Goal: Transaction & Acquisition: Purchase product/service

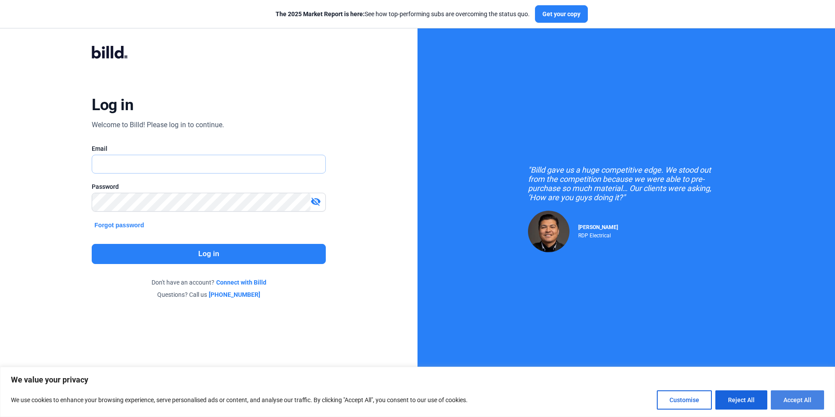
type input "[EMAIL_ADDRESS][DOMAIN_NAME]"
drag, startPoint x: 808, startPoint y: 402, endPoint x: 796, endPoint y: 399, distance: 12.5
click at [806, 402] on button "Accept All" at bounding box center [797, 399] width 53 height 19
checkbox input "true"
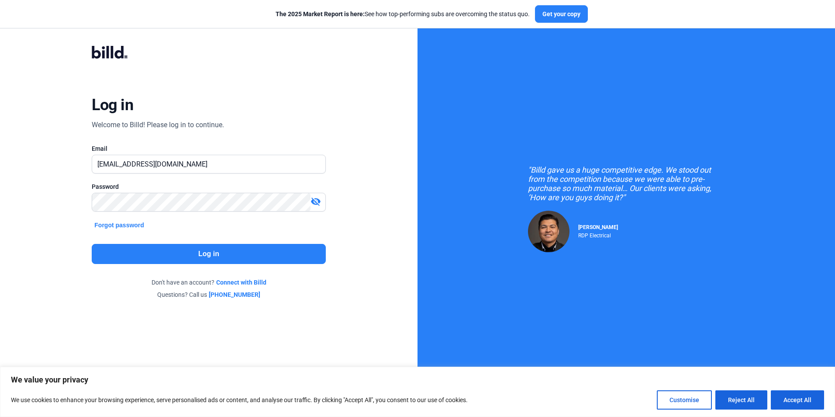
checkbox input "true"
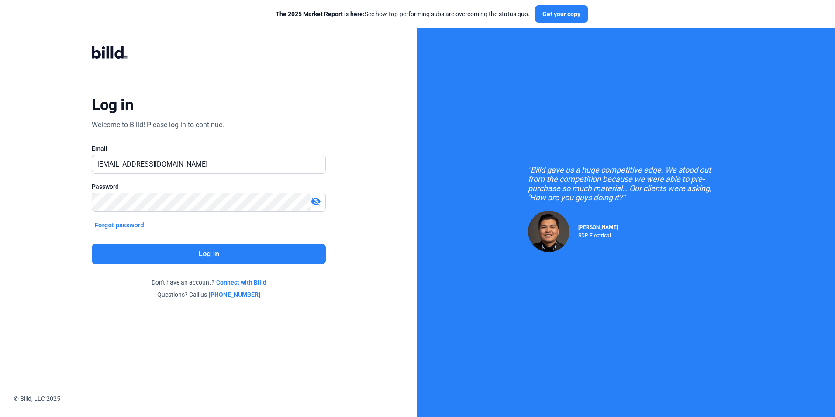
click at [204, 255] on button "Log in" at bounding box center [209, 254] width 234 height 20
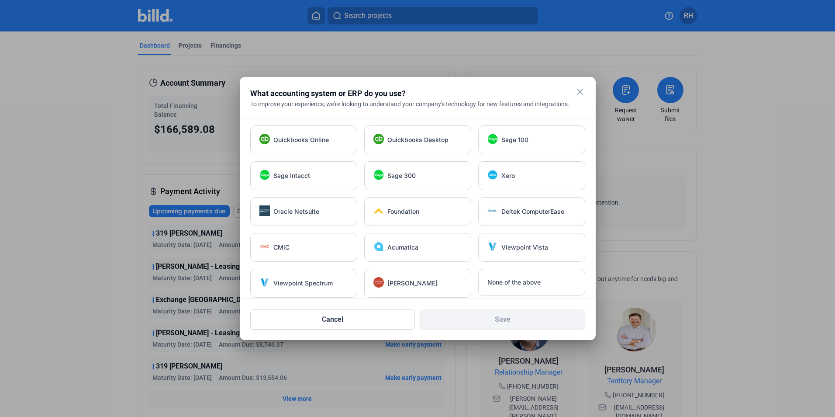
click at [583, 92] on mat-icon "close" at bounding box center [580, 91] width 10 height 10
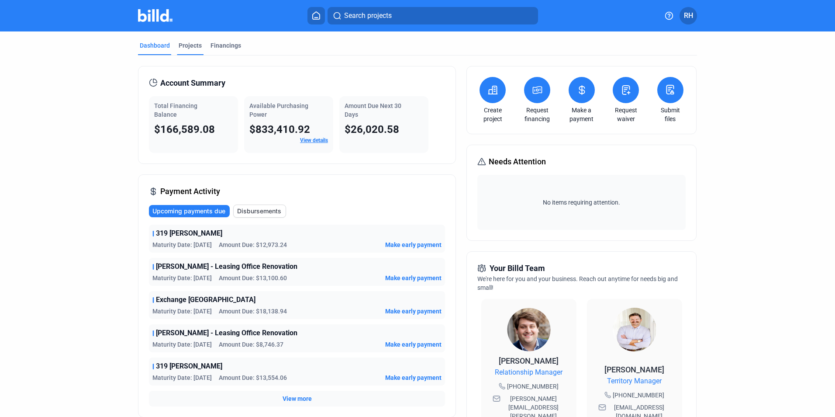
click at [184, 47] on div "Projects" at bounding box center [190, 45] width 23 height 9
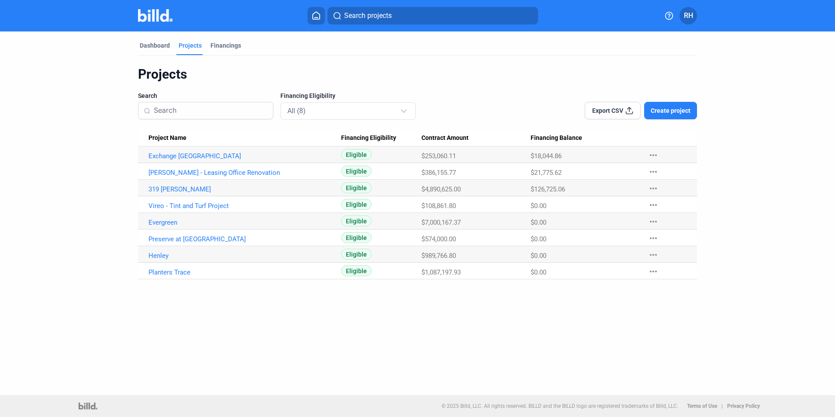
click at [667, 106] on span "Create project" at bounding box center [671, 110] width 40 height 9
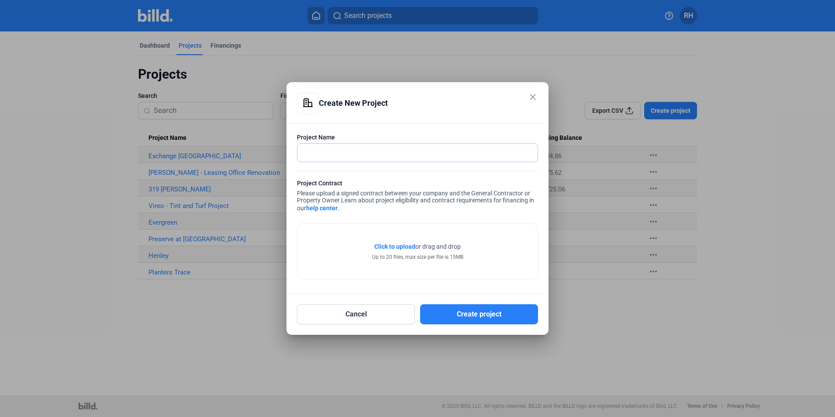
click at [368, 151] on input "text" at bounding box center [418, 153] width 240 height 18
type input "[GEOGRAPHIC_DATA] - [GEOGRAPHIC_DATA] 701"
click at [408, 246] on span "Click to upload" at bounding box center [394, 246] width 41 height 7
click at [395, 246] on span "Click to upload" at bounding box center [394, 246] width 41 height 7
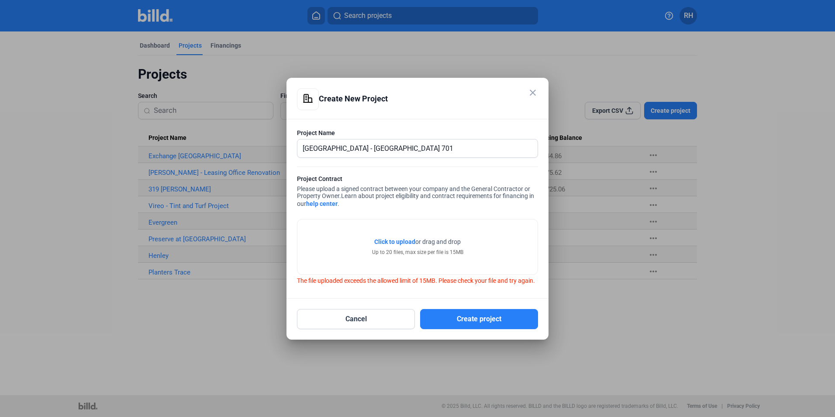
click at [389, 239] on span "Click to upload" at bounding box center [394, 241] width 41 height 7
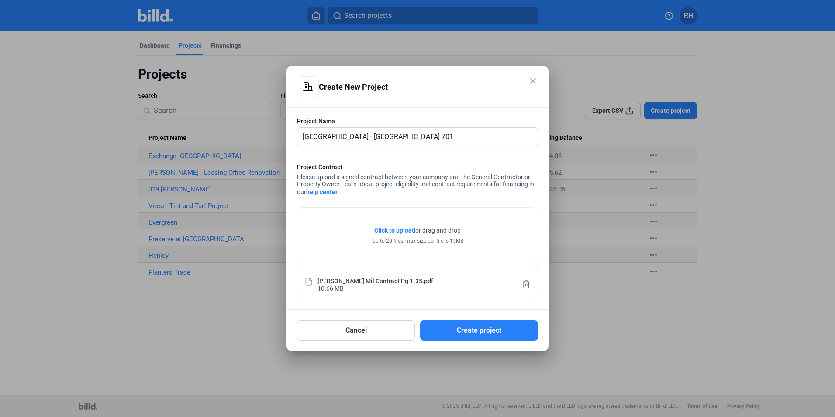
click at [399, 230] on span "Click to upload" at bounding box center [394, 230] width 41 height 7
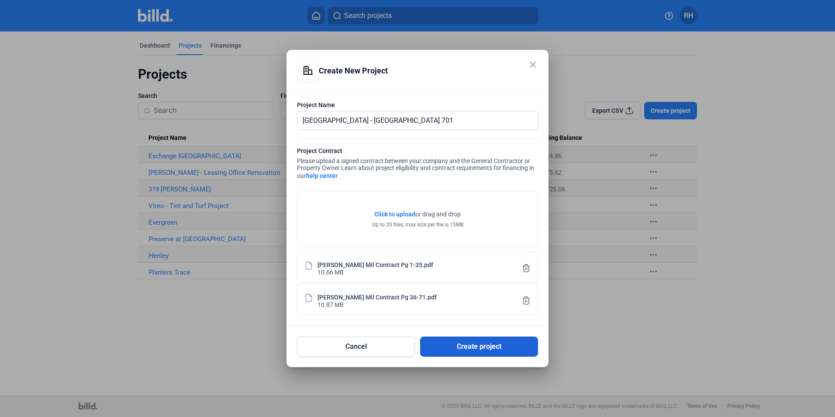
click at [477, 351] on button "Create project" at bounding box center [479, 346] width 118 height 20
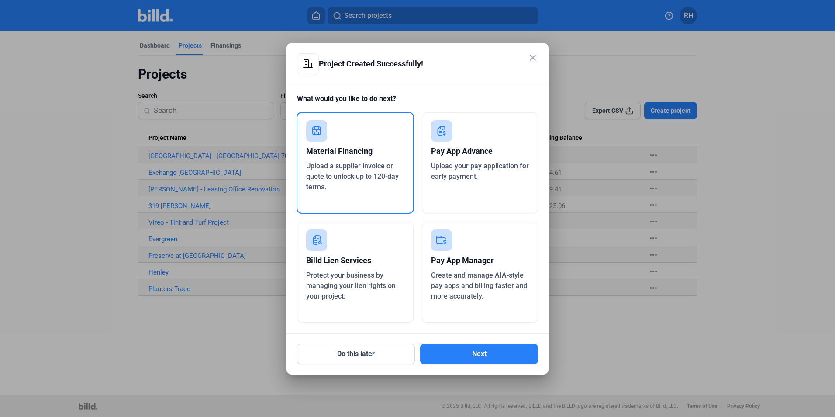
click at [332, 140] on div "Material Financing Upload a supplier invoice or quote to unlock up to 120-day t…" at bounding box center [356, 163] width 118 height 102
click at [475, 353] on button "Next" at bounding box center [479, 354] width 118 height 20
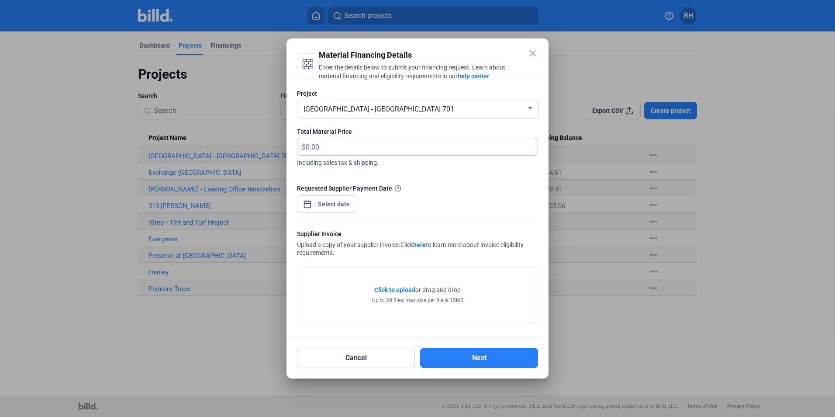
drag, startPoint x: 333, startPoint y: 151, endPoint x: 286, endPoint y: 145, distance: 47.1
click at [286, 145] on div "close Material Financing Details Enter the details below to submit your financi…" at bounding box center [417, 208] width 835 height 417
type input "73,965.00"
click at [340, 208] on div "close Material Financing Details Enter the details below to submit your financi…" at bounding box center [417, 208] width 835 height 417
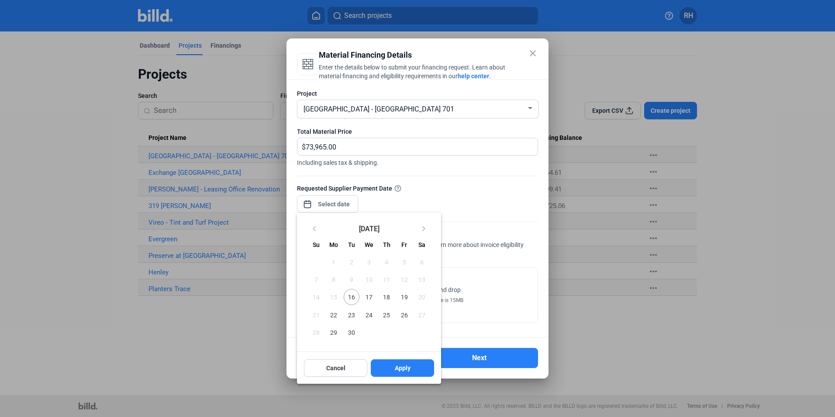
click at [352, 298] on span "16" at bounding box center [352, 297] width 16 height 16
click at [403, 370] on span "Apply" at bounding box center [403, 367] width 16 height 9
type input "[DATE]"
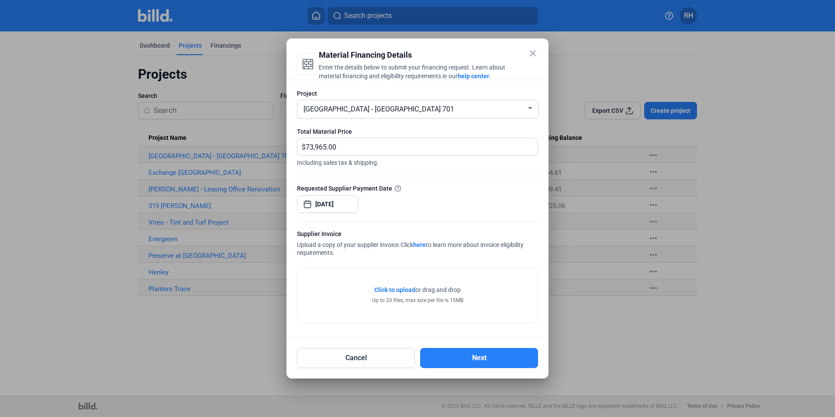
click at [405, 289] on span "Click to upload" at bounding box center [394, 289] width 41 height 7
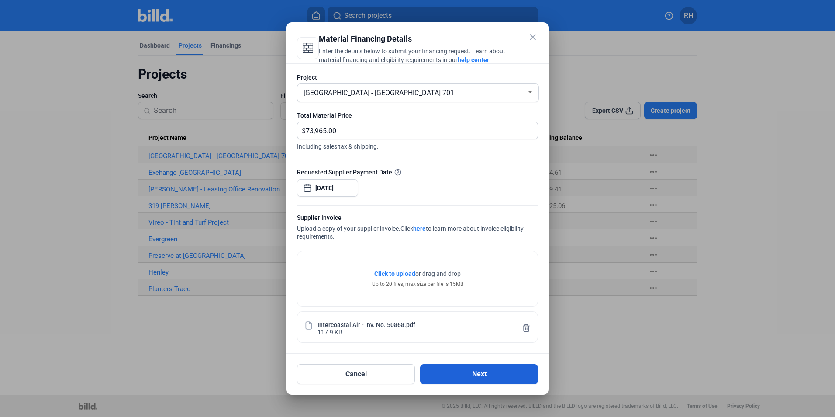
click at [467, 371] on button "Next" at bounding box center [479, 374] width 118 height 20
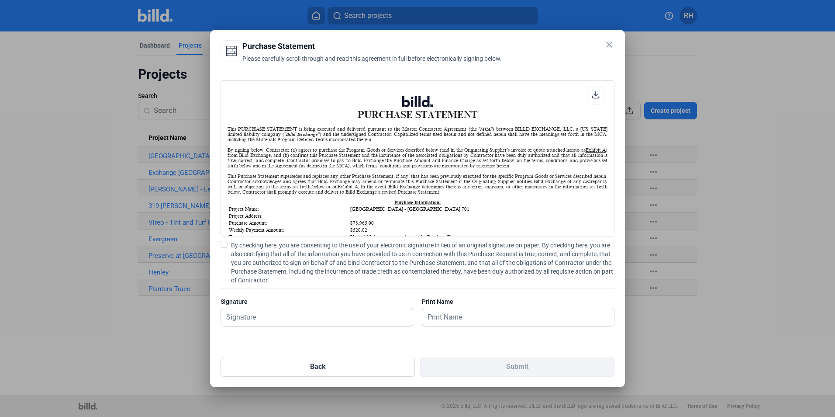
scroll to position [0, 0]
click at [295, 317] on input "text" at bounding box center [317, 317] width 192 height 18
type input "[PERSON_NAME]"
click at [225, 246] on span at bounding box center [224, 244] width 7 height 7
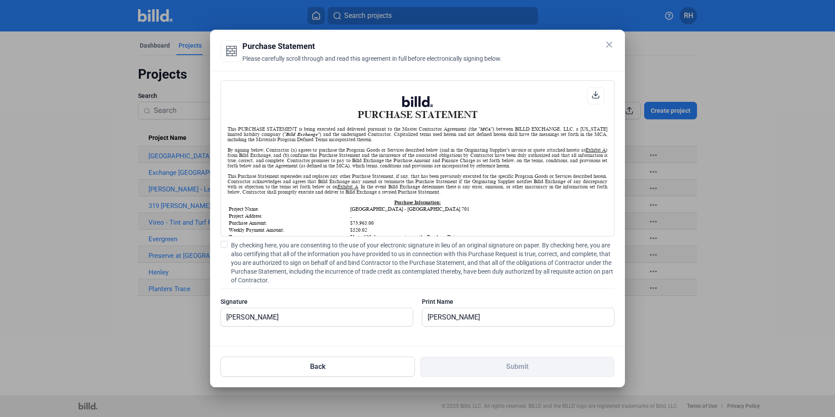
click at [0, 0] on input "By checking here, you are consenting to the use of your electronic signature in…" at bounding box center [0, 0] width 0 height 0
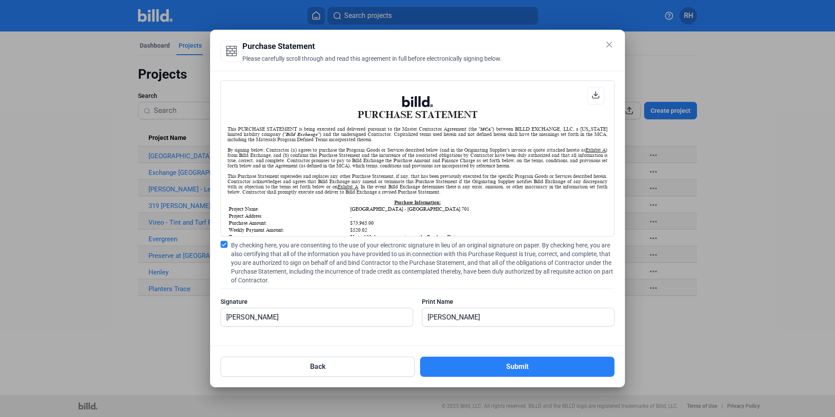
scroll to position [21, 0]
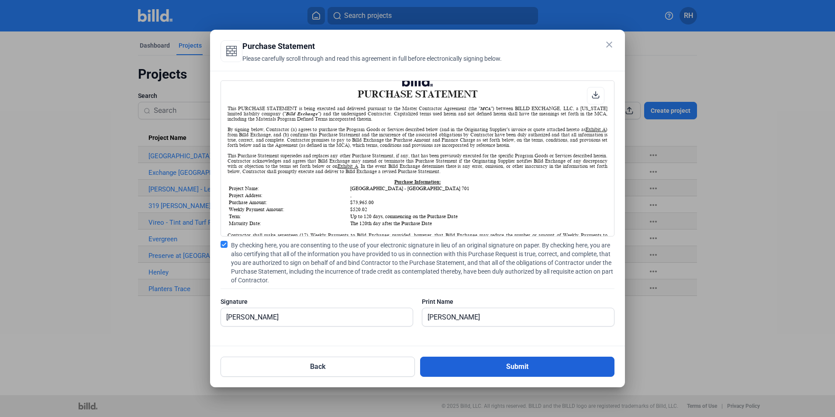
click at [522, 365] on button "Submit" at bounding box center [517, 366] width 194 height 20
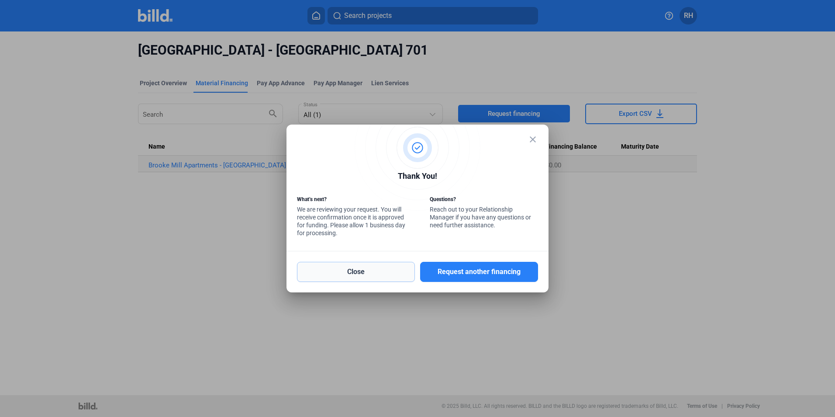
click at [371, 273] on button "Close" at bounding box center [356, 272] width 118 height 20
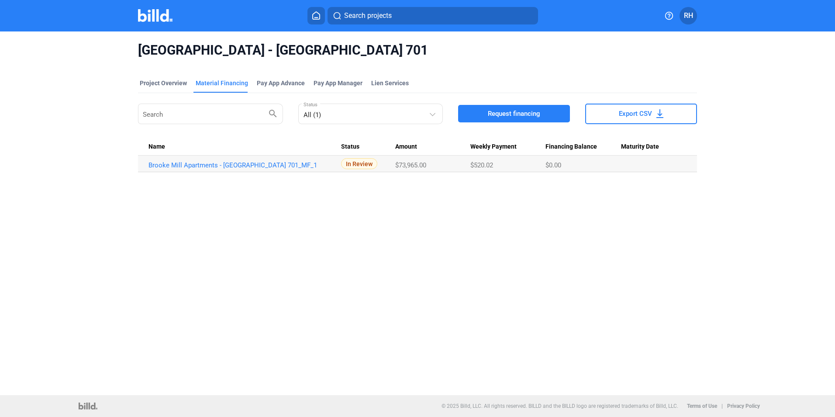
click at [691, 14] on span "RH" at bounding box center [688, 15] width 9 height 10
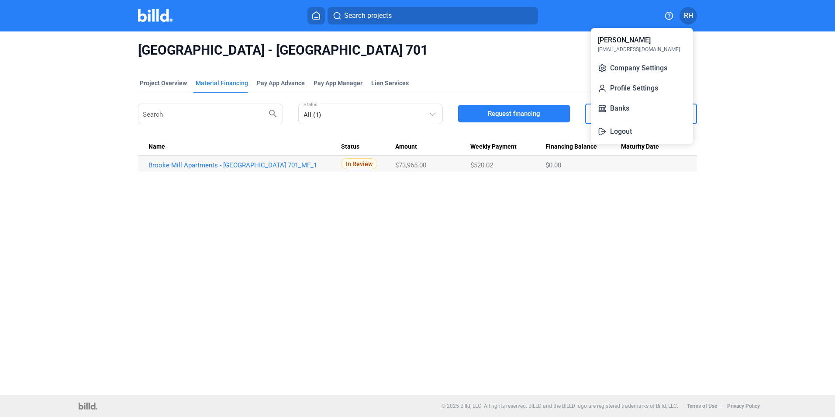
click at [621, 130] on button "Logout" at bounding box center [642, 131] width 95 height 17
